Goal: Task Accomplishment & Management: Use online tool/utility

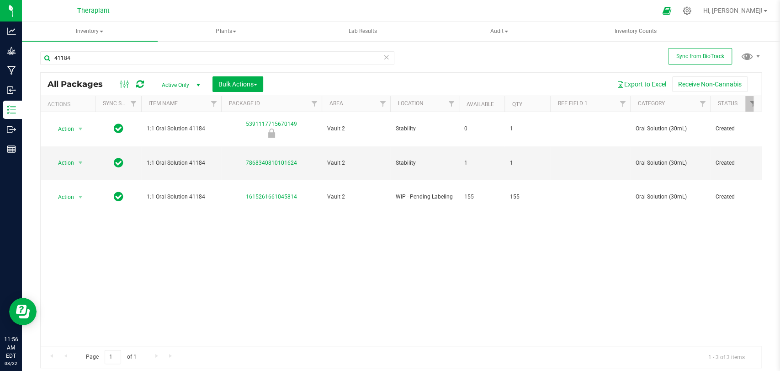
click at [143, 85] on icon at bounding box center [140, 84] width 8 height 9
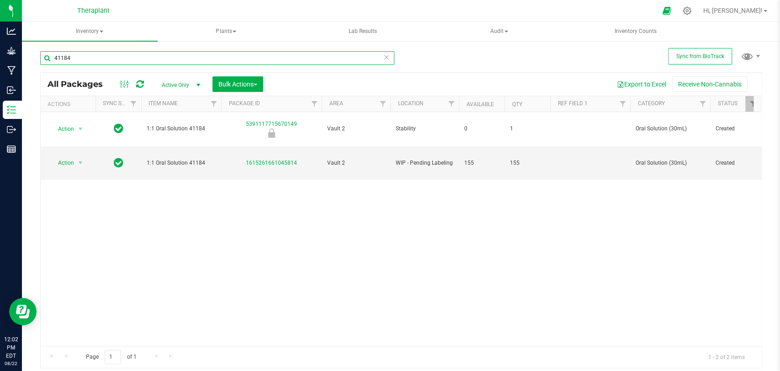
click at [216, 60] on input "41184" at bounding box center [217, 58] width 354 height 14
type input "4"
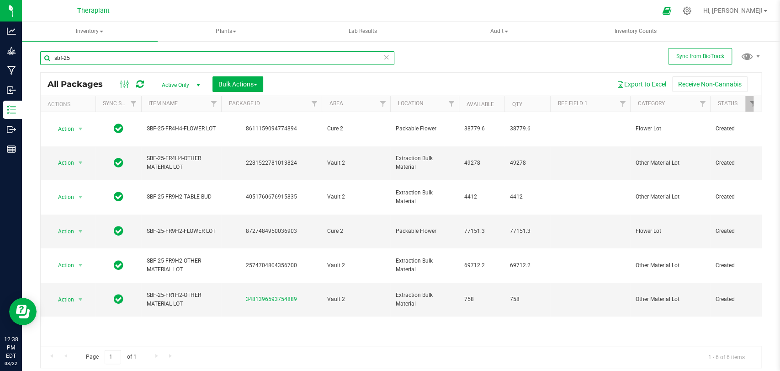
click at [150, 60] on input "sbf-25" at bounding box center [217, 58] width 354 height 14
type input "s"
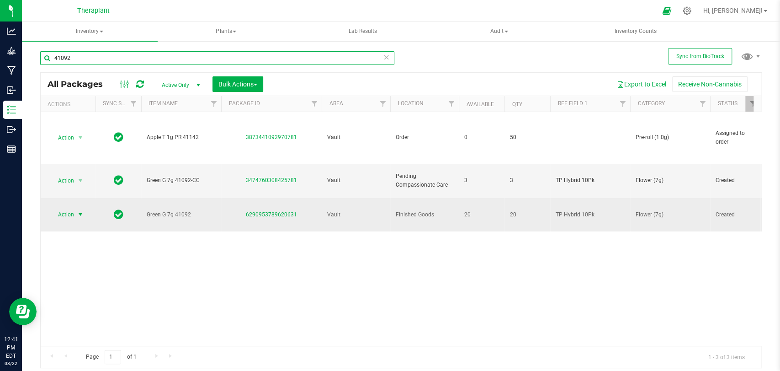
type input "41092"
click at [76, 208] on span "select" at bounding box center [80, 214] width 11 height 13
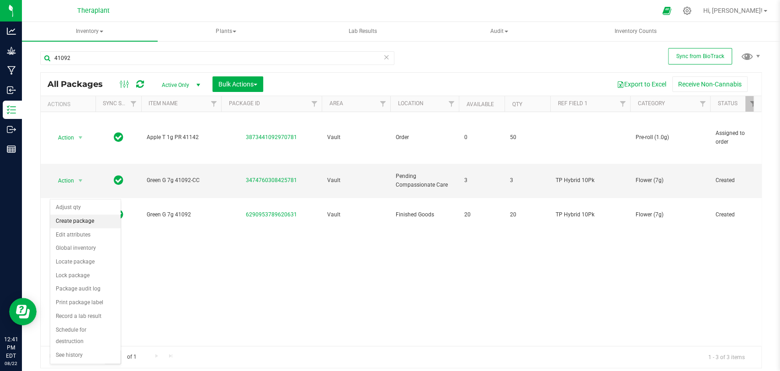
click at [67, 221] on li "Create package" at bounding box center [85, 221] width 70 height 14
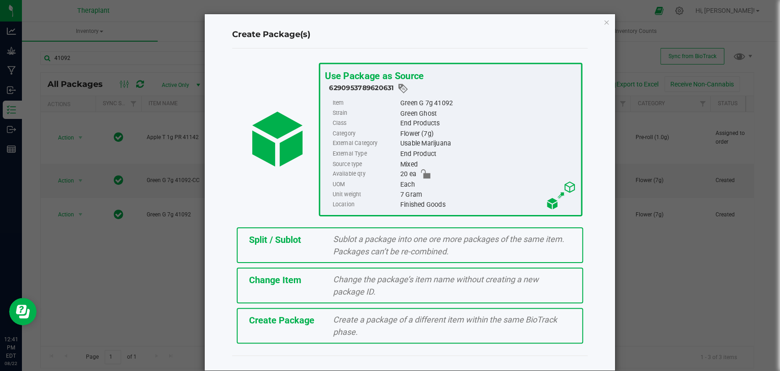
click at [258, 236] on span "Split / Sublot" at bounding box center [275, 239] width 52 height 11
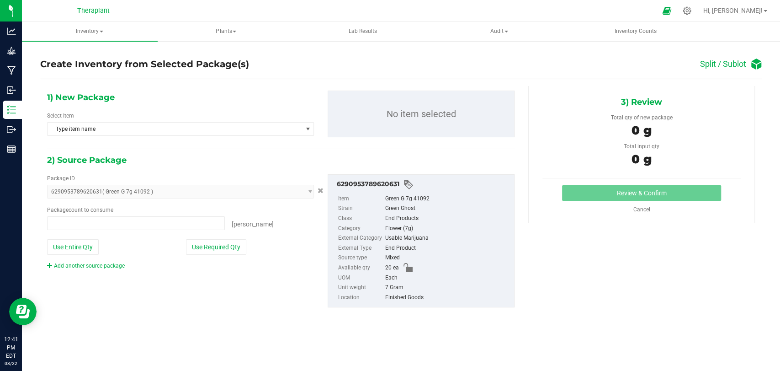
type input "0 ea"
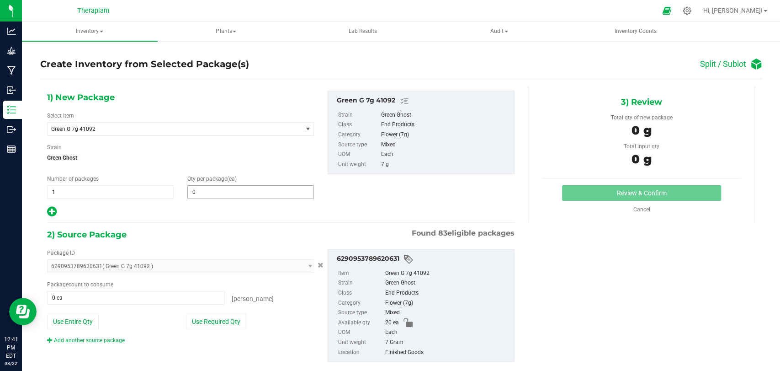
click at [214, 190] on span "0 0" at bounding box center [250, 192] width 127 height 14
type input "2"
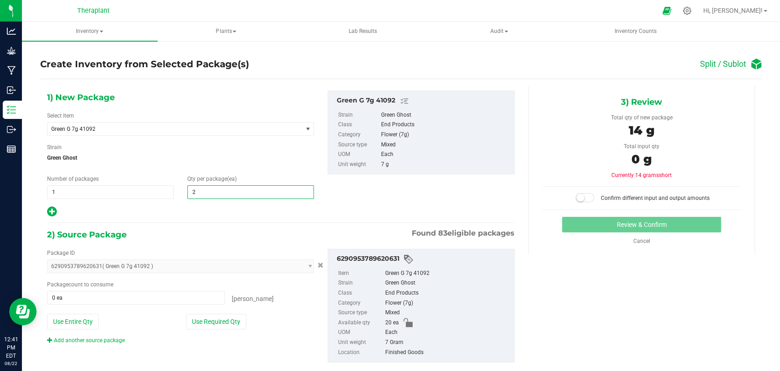
type input "2"
click at [205, 235] on div "2) Source Package Found 83 eligible packages" at bounding box center [281, 235] width 468 height 14
click at [163, 298] on span "0 ea 0" at bounding box center [136, 298] width 178 height 14
type input "2"
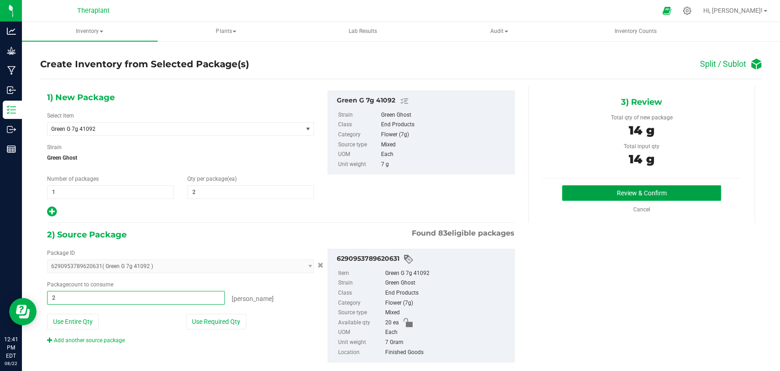
click at [588, 195] on button "Review & Confirm" at bounding box center [641, 193] width 159 height 16
type input "2 ea"
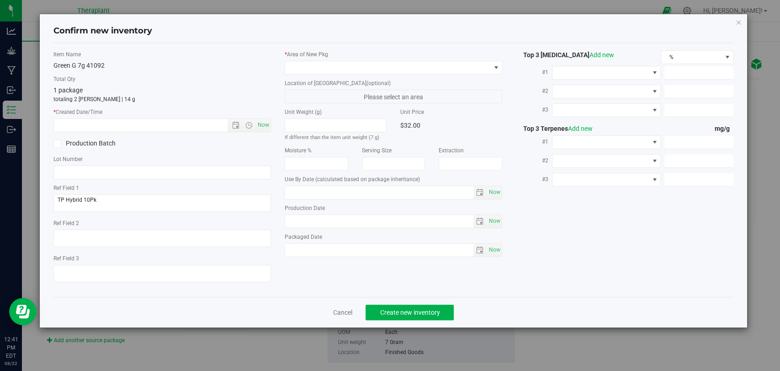
type input "[DATE]"
click at [263, 128] on span "Now" at bounding box center [264, 124] width 16 height 13
type input "[DATE] 12:41 PM"
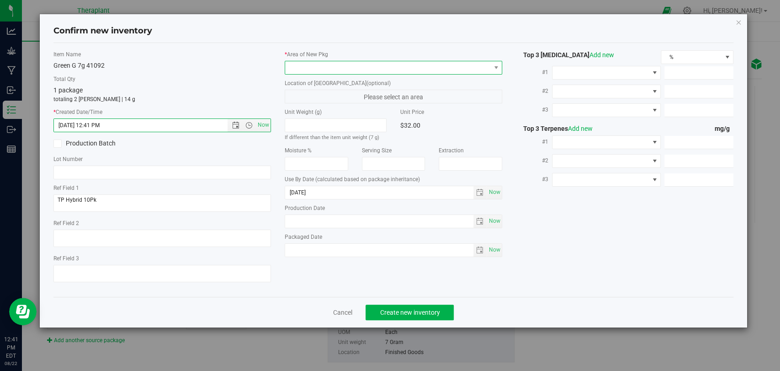
click at [312, 71] on span at bounding box center [387, 67] width 205 height 13
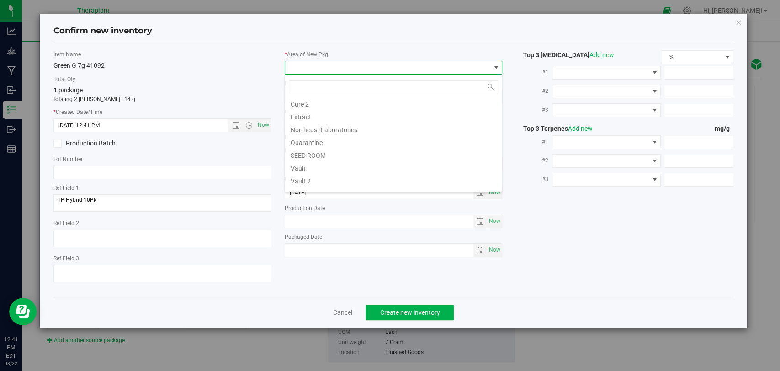
scroll to position [113, 0]
click at [314, 148] on li "Vault 2" at bounding box center [393, 145] width 217 height 13
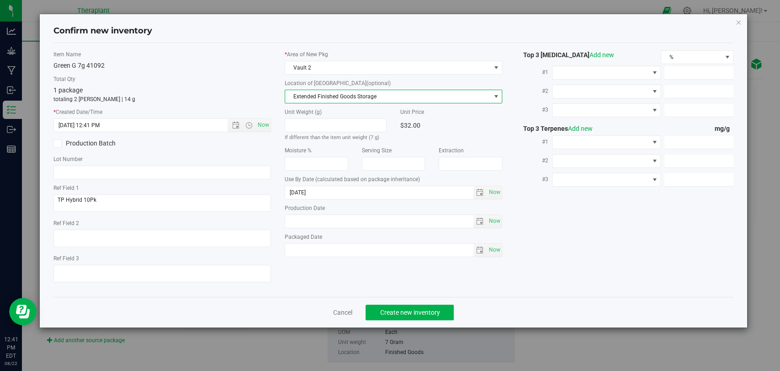
click at [319, 95] on span "Extended Finished Goods Storage" at bounding box center [387, 96] width 205 height 13
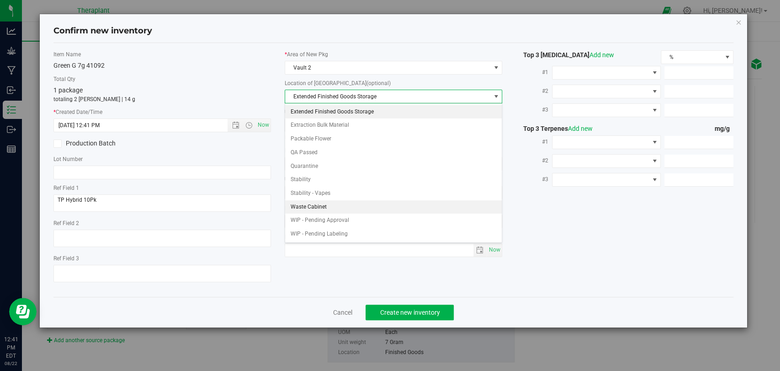
click at [320, 202] on li "Waste Cabinet" at bounding box center [393, 207] width 217 height 14
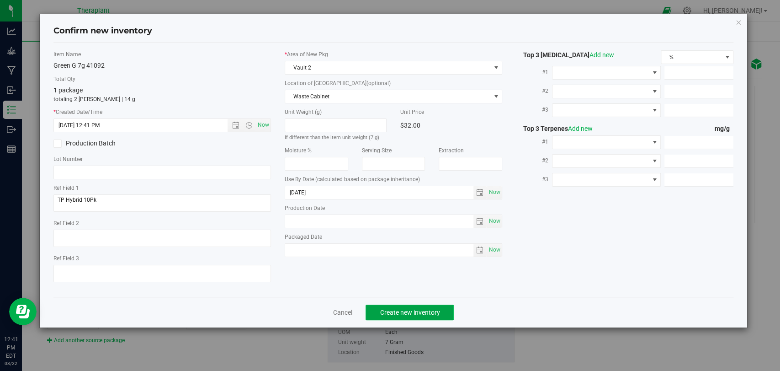
click at [418, 306] on button "Create new inventory" at bounding box center [410, 312] width 88 height 16
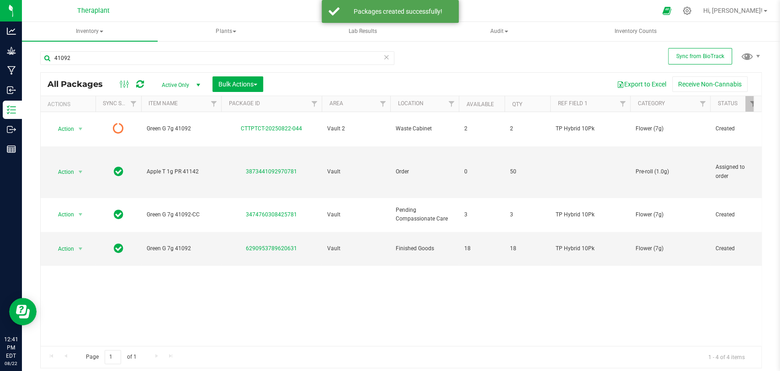
click at [137, 82] on icon at bounding box center [140, 84] width 8 height 9
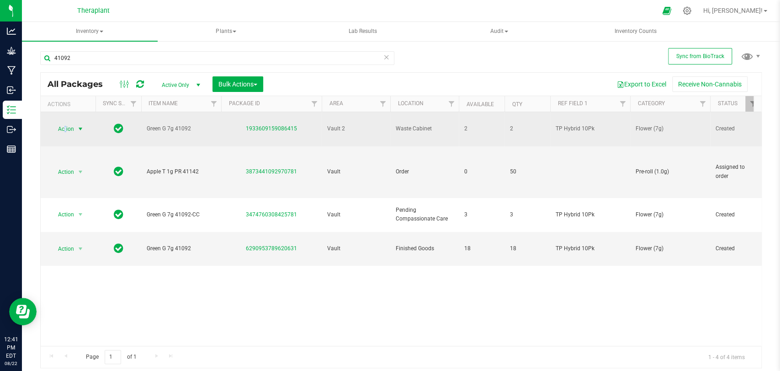
click at [65, 123] on span "Action" at bounding box center [62, 129] width 25 height 13
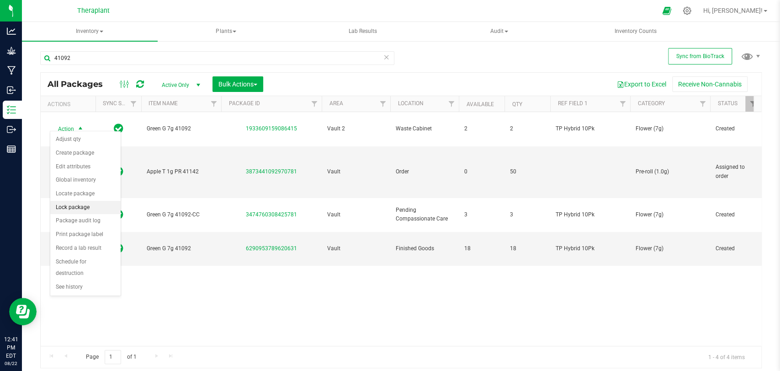
click at [84, 204] on li "Lock package" at bounding box center [85, 208] width 70 height 14
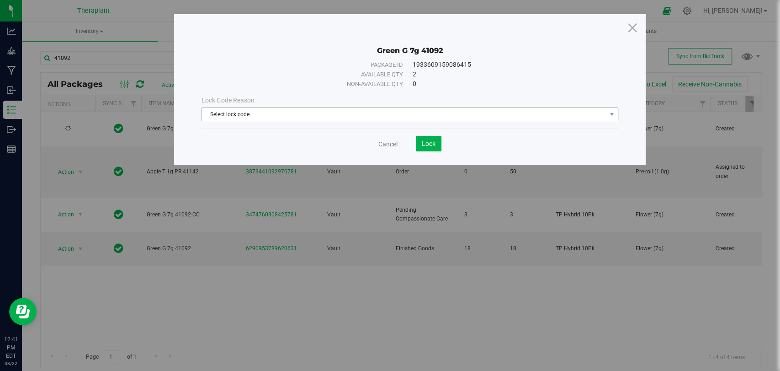
click at [277, 117] on span "Select lock code" at bounding box center [404, 114] width 404 height 13
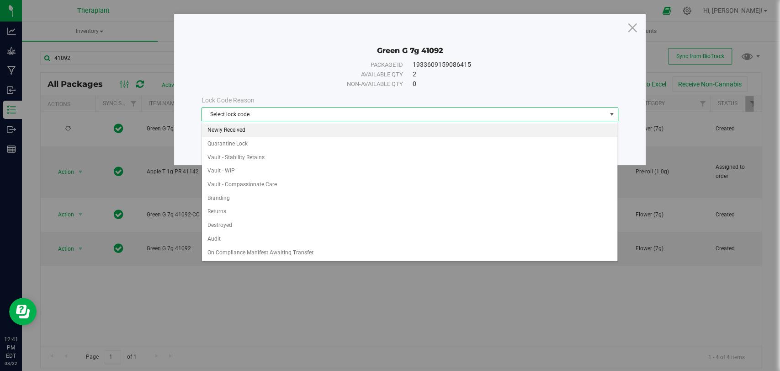
click at [250, 127] on li "Newly Received" at bounding box center [410, 130] width 416 height 14
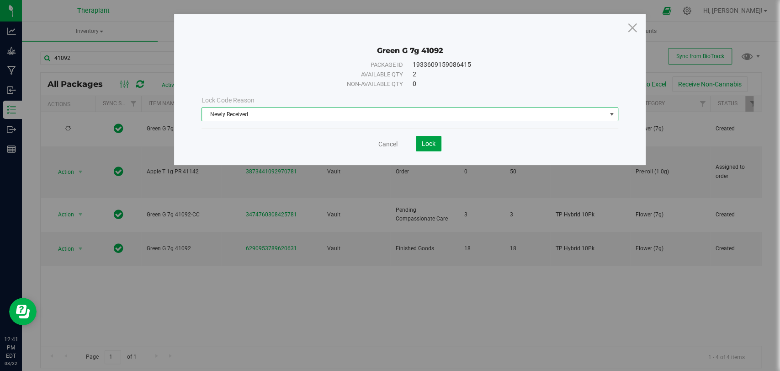
click at [428, 146] on span "Lock" at bounding box center [429, 143] width 14 height 7
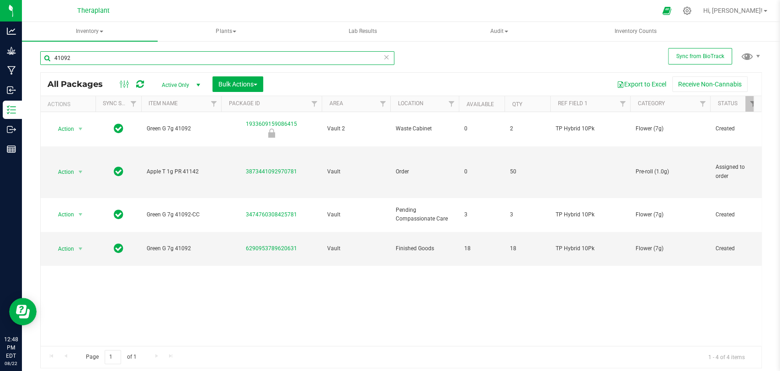
click at [178, 59] on input "41092" at bounding box center [217, 58] width 354 height 14
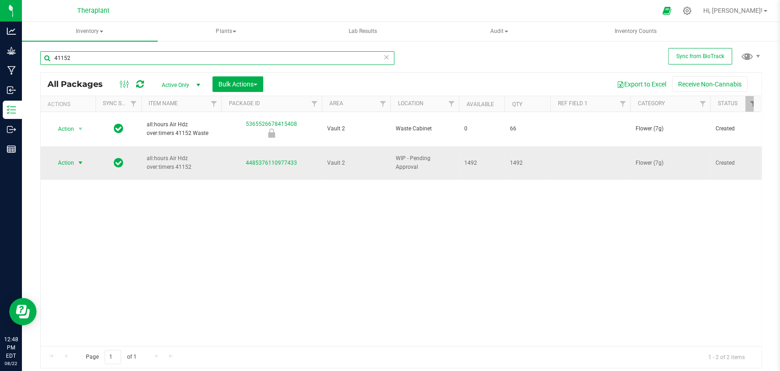
type input "41152"
click at [67, 156] on span "Action" at bounding box center [62, 162] width 25 height 13
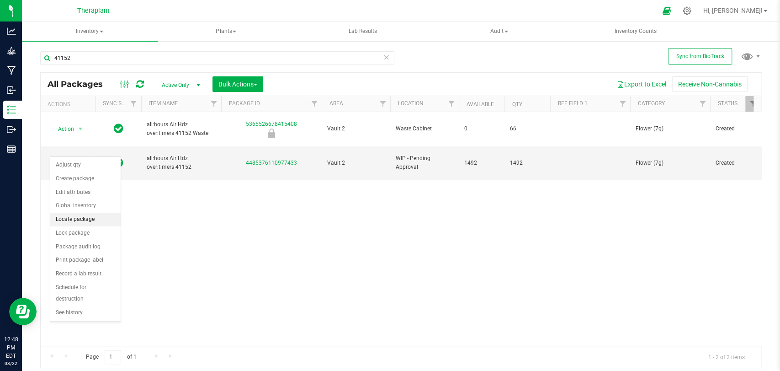
click at [68, 213] on li "Locate package" at bounding box center [85, 220] width 70 height 14
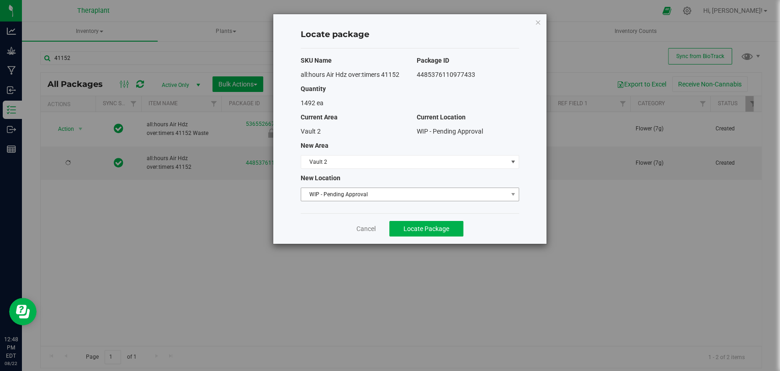
click at [344, 194] on span "WIP - Pending Approval" at bounding box center [404, 194] width 206 height 13
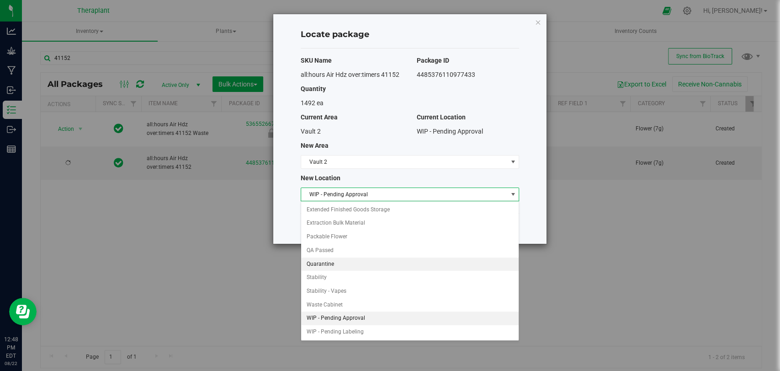
click at [327, 263] on li "Quarantine" at bounding box center [410, 264] width 218 height 14
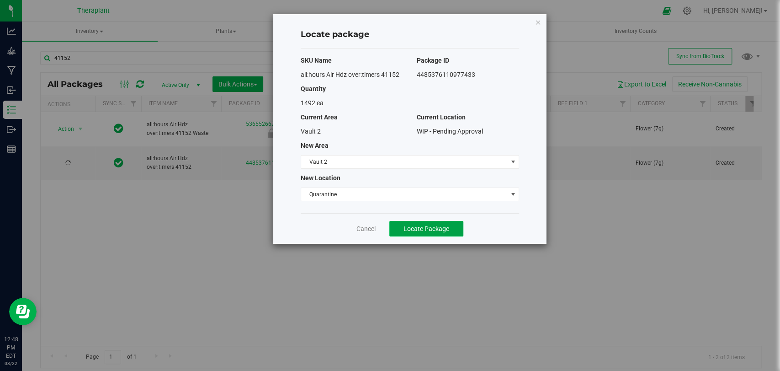
click at [438, 228] on span "Locate Package" at bounding box center [427, 228] width 46 height 7
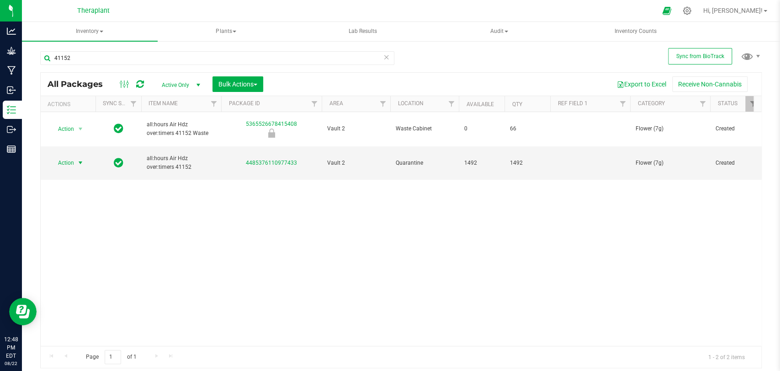
click at [72, 156] on span "Action" at bounding box center [62, 162] width 25 height 13
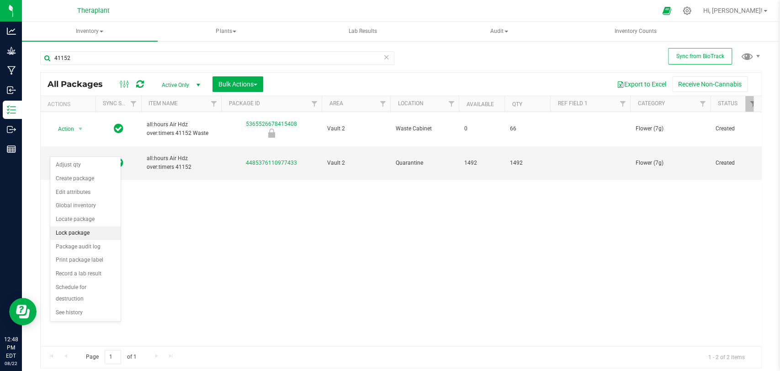
click at [69, 228] on li "Lock package" at bounding box center [85, 233] width 70 height 14
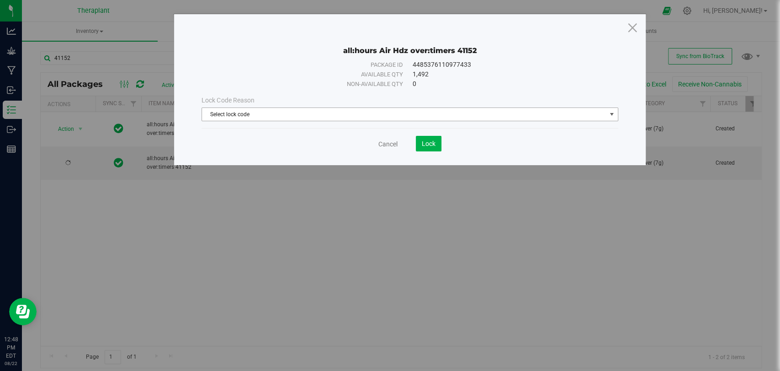
click at [305, 115] on span "Select lock code" at bounding box center [404, 114] width 404 height 13
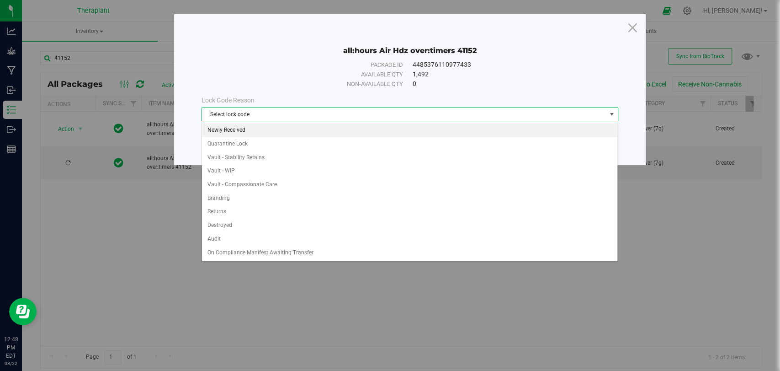
click at [240, 125] on li "Newly Received" at bounding box center [410, 130] width 416 height 14
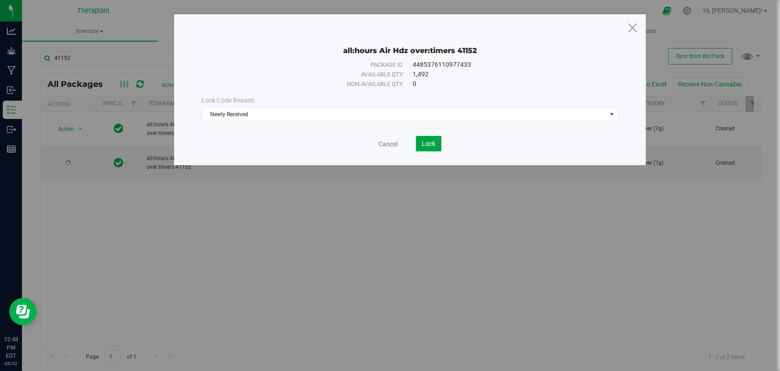
click at [430, 141] on span "Lock" at bounding box center [429, 143] width 14 height 7
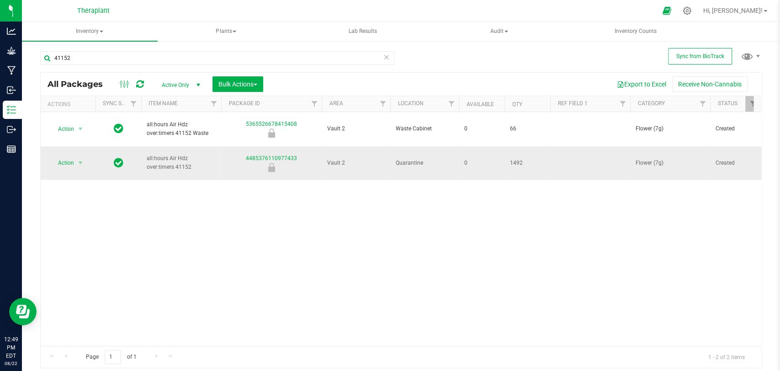
drag, startPoint x: 302, startPoint y: 145, endPoint x: 244, endPoint y: 144, distance: 57.6
click at [244, 154] on div "4485376110977433" at bounding box center [271, 163] width 103 height 18
copy link "4485376110977433"
click at [179, 54] on input "41152" at bounding box center [217, 58] width 354 height 14
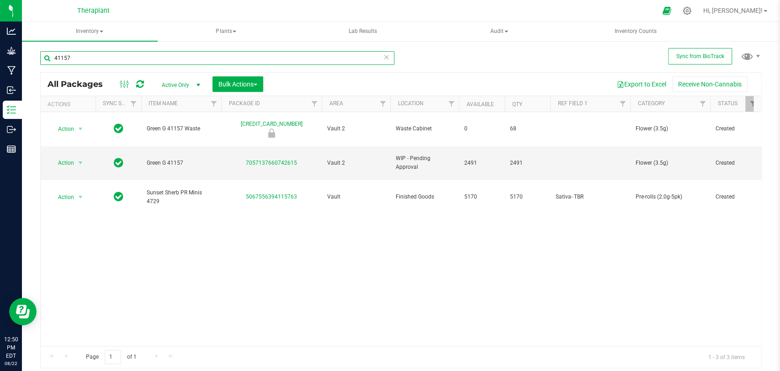
type input "41157"
click at [80, 159] on span "select" at bounding box center [80, 162] width 7 height 7
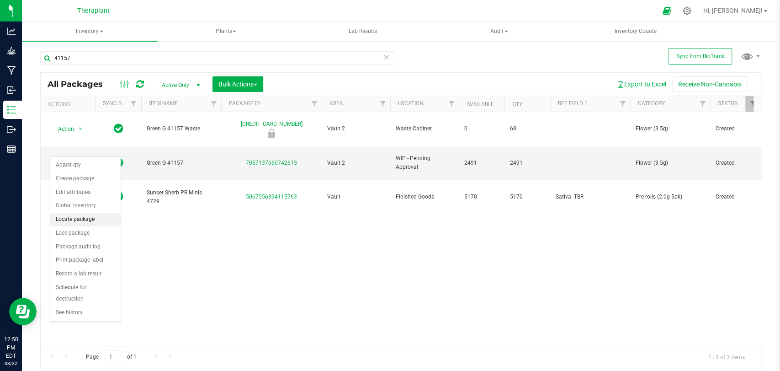
click at [75, 221] on li "Locate package" at bounding box center [85, 220] width 70 height 14
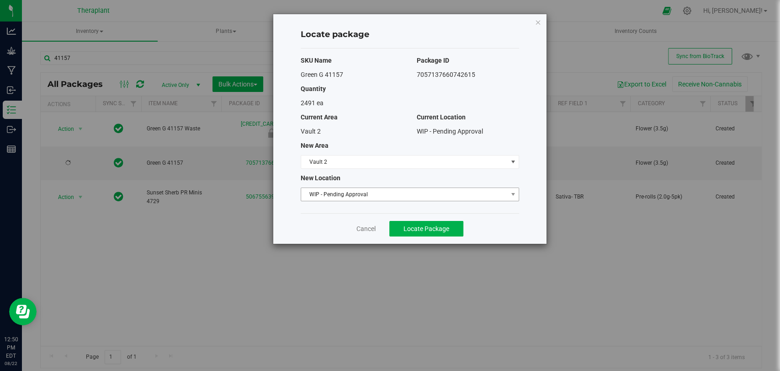
click at [338, 196] on span "WIP - Pending Approval" at bounding box center [404, 194] width 206 height 13
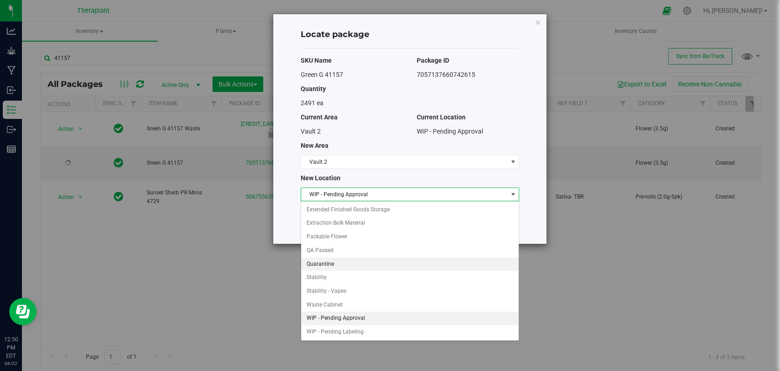
click at [318, 261] on li "Quarantine" at bounding box center [410, 264] width 218 height 14
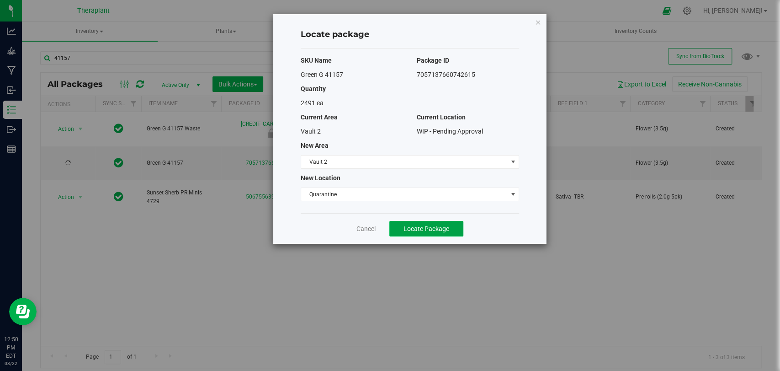
click at [410, 227] on span "Locate Package" at bounding box center [427, 228] width 46 height 7
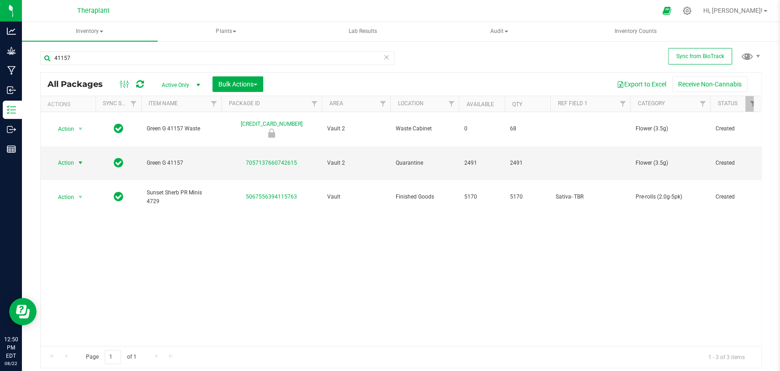
click at [73, 156] on span "Action" at bounding box center [62, 162] width 25 height 13
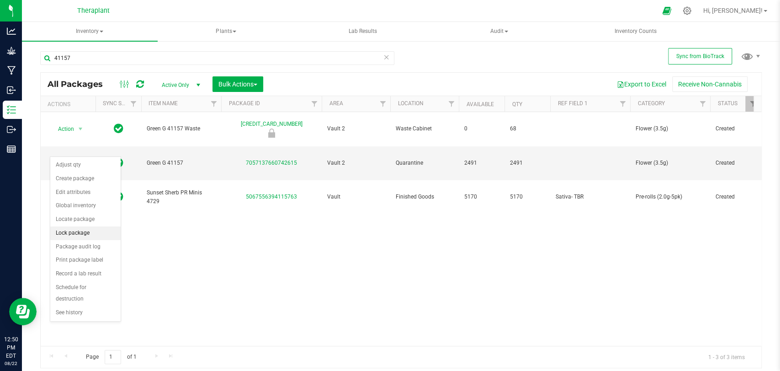
click at [66, 228] on li "Lock package" at bounding box center [85, 233] width 70 height 14
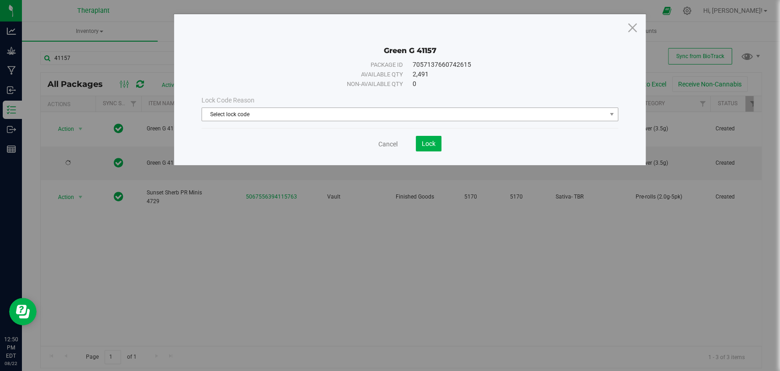
click at [317, 118] on span "Select lock code" at bounding box center [404, 114] width 404 height 13
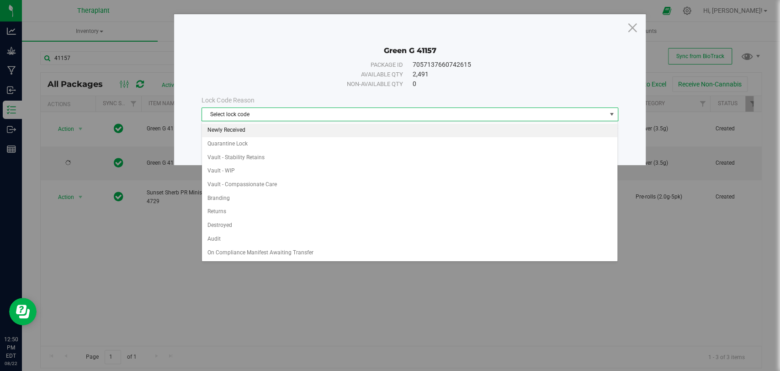
click at [226, 128] on li "Newly Received" at bounding box center [410, 130] width 416 height 14
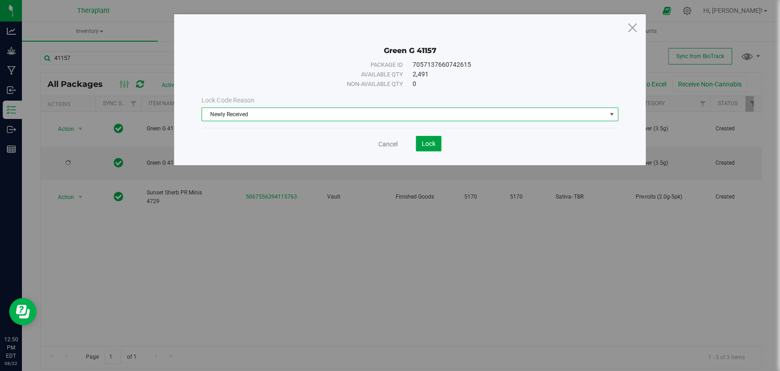
click at [427, 144] on span "Lock" at bounding box center [429, 143] width 14 height 7
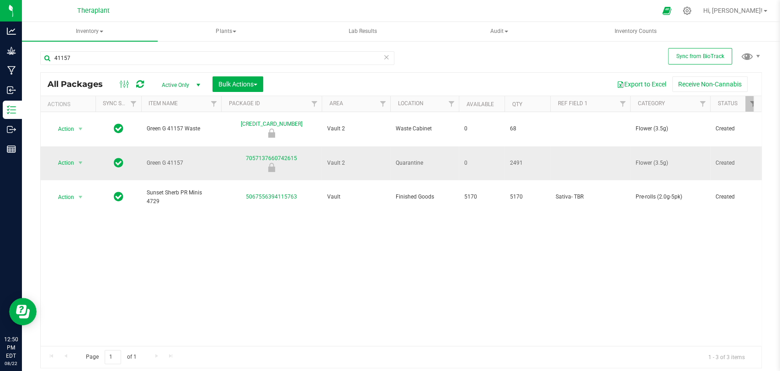
drag, startPoint x: 297, startPoint y: 143, endPoint x: 246, endPoint y: 145, distance: 51.3
click at [246, 154] on div "7057137660742615" at bounding box center [271, 163] width 103 height 18
copy link "7057137660742615"
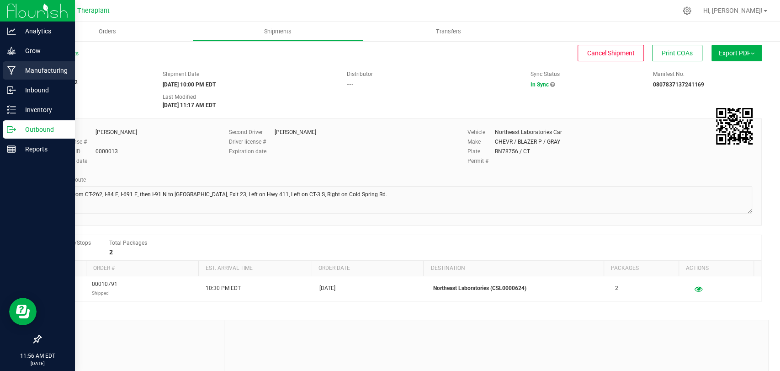
click at [18, 70] on p "Manufacturing" at bounding box center [43, 70] width 55 height 11
